Goal: Task Accomplishment & Management: Complete application form

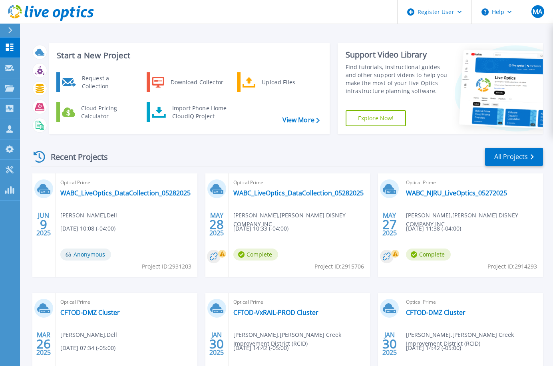
click at [312, 149] on div "Recent Projects All Projects" at bounding box center [287, 157] width 512 height 20
click at [10, 107] on icon at bounding box center [10, 109] width 8 height 8
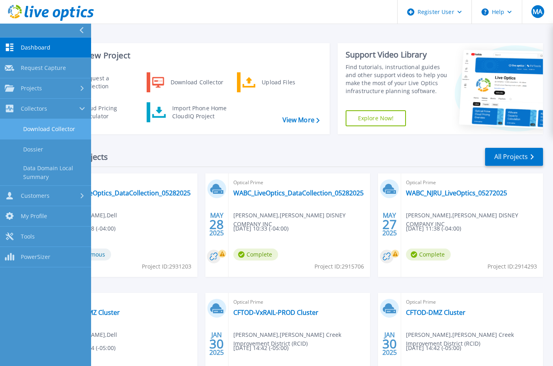
click at [38, 128] on link "Download Collector" at bounding box center [45, 129] width 91 height 20
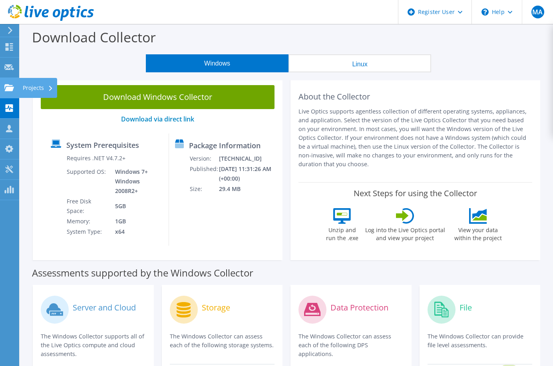
click at [23, 88] on div "Projects" at bounding box center [38, 88] width 38 height 20
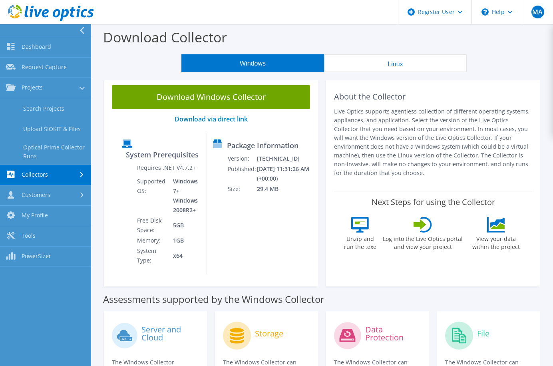
click at [34, 173] on link "Collectors" at bounding box center [45, 175] width 91 height 20
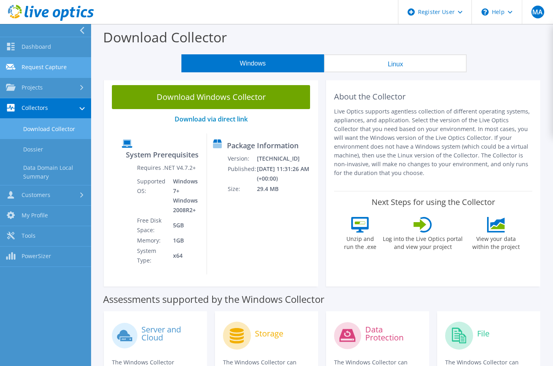
click at [33, 63] on link "Request Capture" at bounding box center [45, 68] width 91 height 20
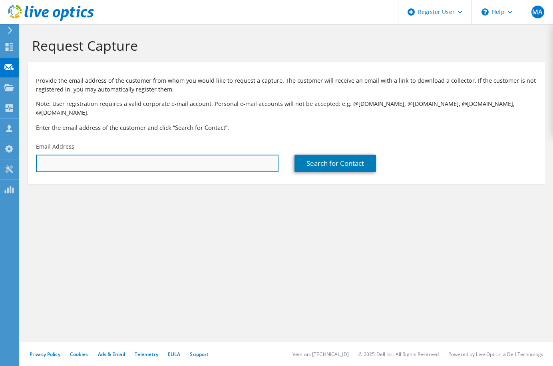
click at [105, 156] on input "text" at bounding box center [157, 164] width 242 height 18
click at [73, 157] on input "text" at bounding box center [157, 164] width 242 height 18
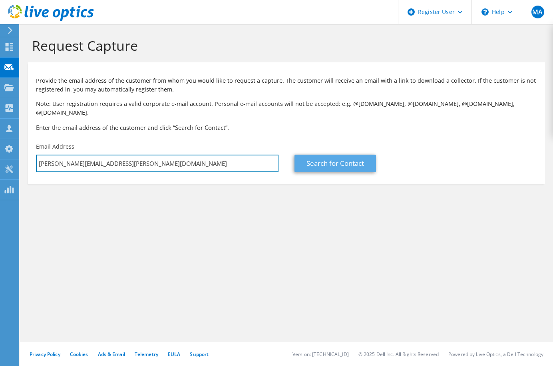
type input "gary.bohnert@boeing.com"
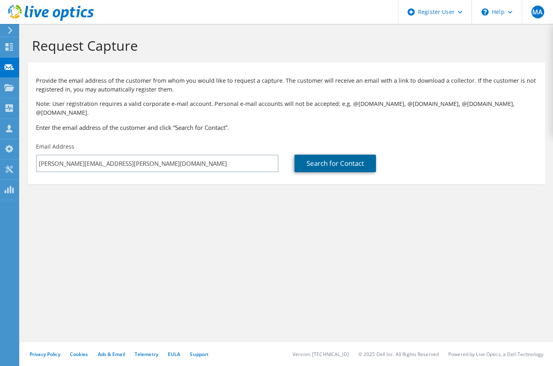
click at [317, 155] on link "Search for Contact" at bounding box center [334, 164] width 81 height 18
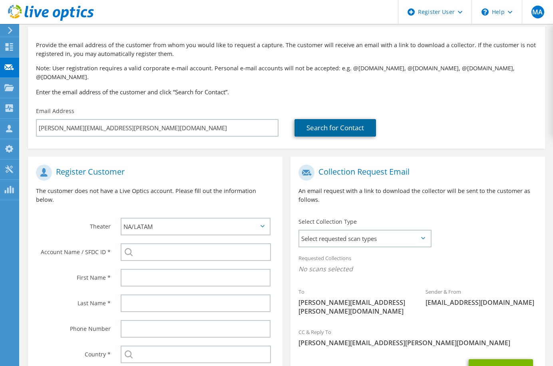
scroll to position [80, 0]
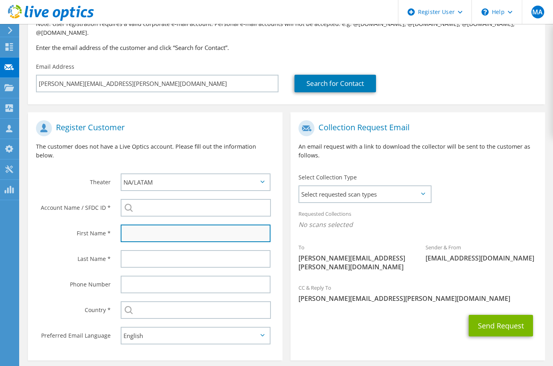
click at [201, 224] on input "text" at bounding box center [196, 233] width 150 height 18
type input "Gary"
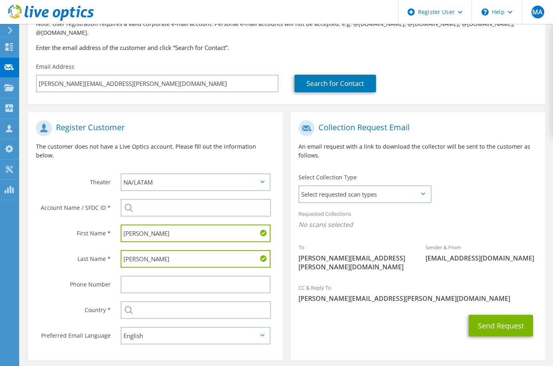
type input "Bohnert"
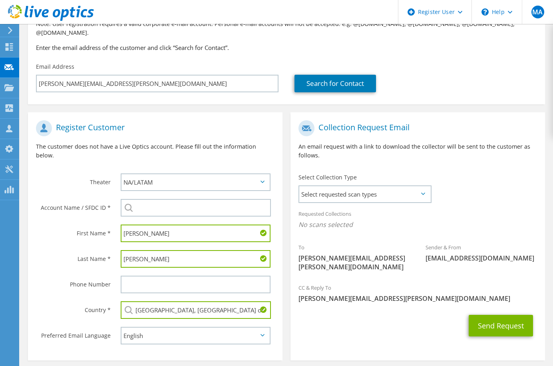
click at [219, 301] on input "Tanzania, United Republic of" at bounding box center [196, 310] width 150 height 18
type input "United States"
type input "BOEING : 2451314494"
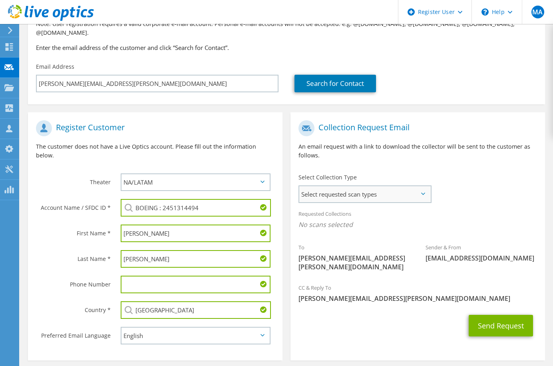
type input "United States"
click at [375, 188] on span "Select requested scan types" at bounding box center [364, 194] width 131 height 16
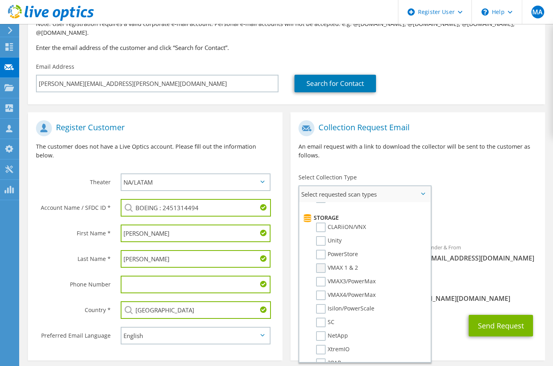
scroll to position [120, 0]
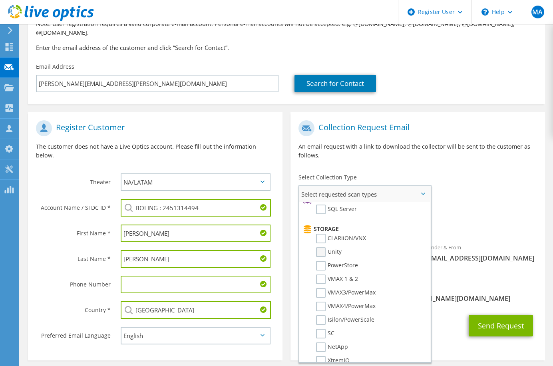
click at [319, 247] on label "Unity" at bounding box center [329, 252] width 26 height 10
click at [0, 0] on input "Unity" at bounding box center [0, 0] width 0 height 0
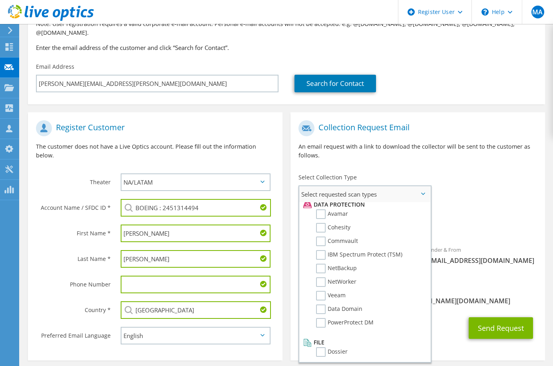
scroll to position [353, 0]
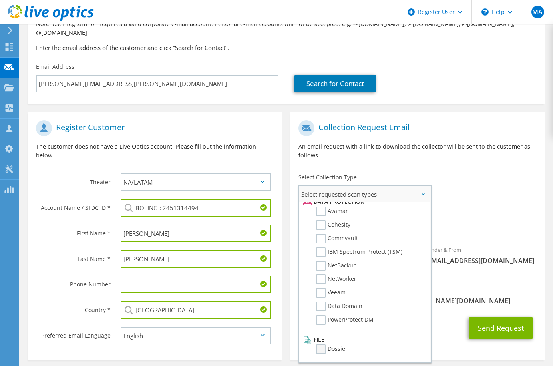
click at [323, 344] on label "Dossier" at bounding box center [332, 349] width 32 height 10
click at [0, 0] on input "Dossier" at bounding box center [0, 0] width 0 height 0
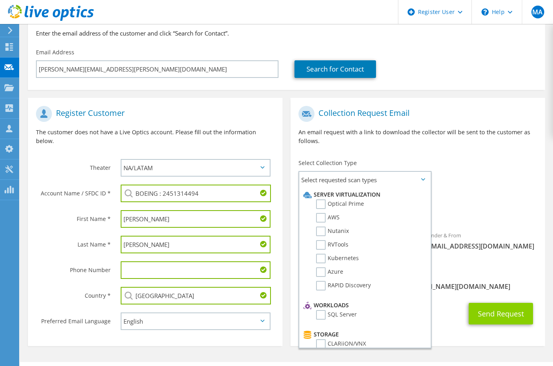
scroll to position [97, 0]
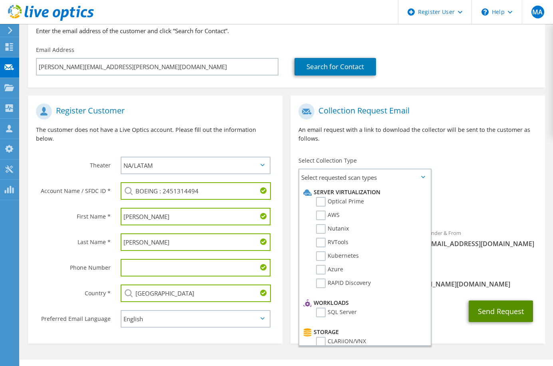
click at [499, 300] on button "Send Request" at bounding box center [500, 311] width 64 height 22
